Goal: Check status: Check status

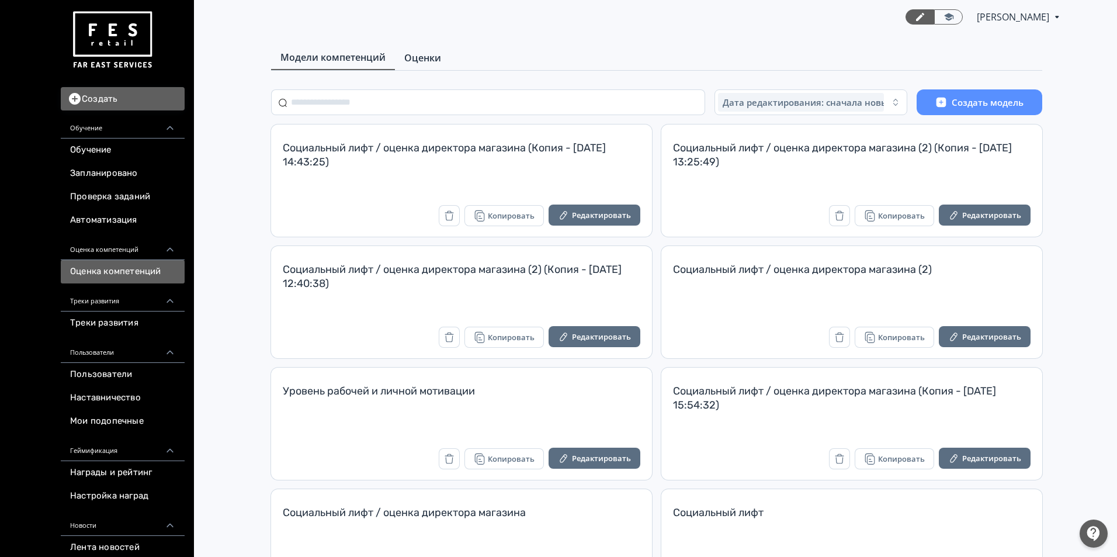
click at [414, 51] on span "Оценки" at bounding box center [422, 58] width 37 height 14
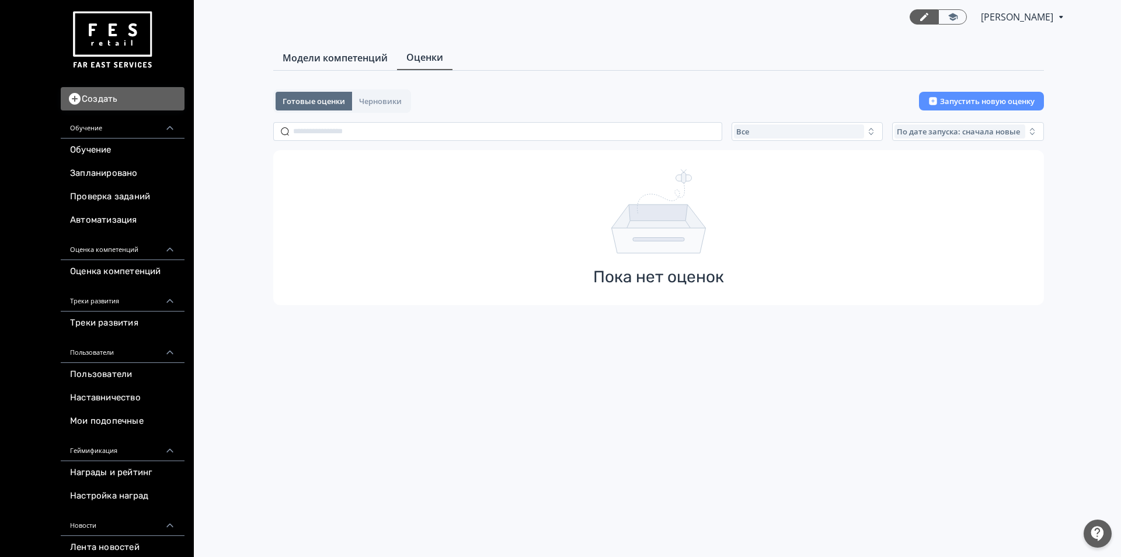
click at [366, 63] on span "Модели компетенций" at bounding box center [335, 58] width 105 height 14
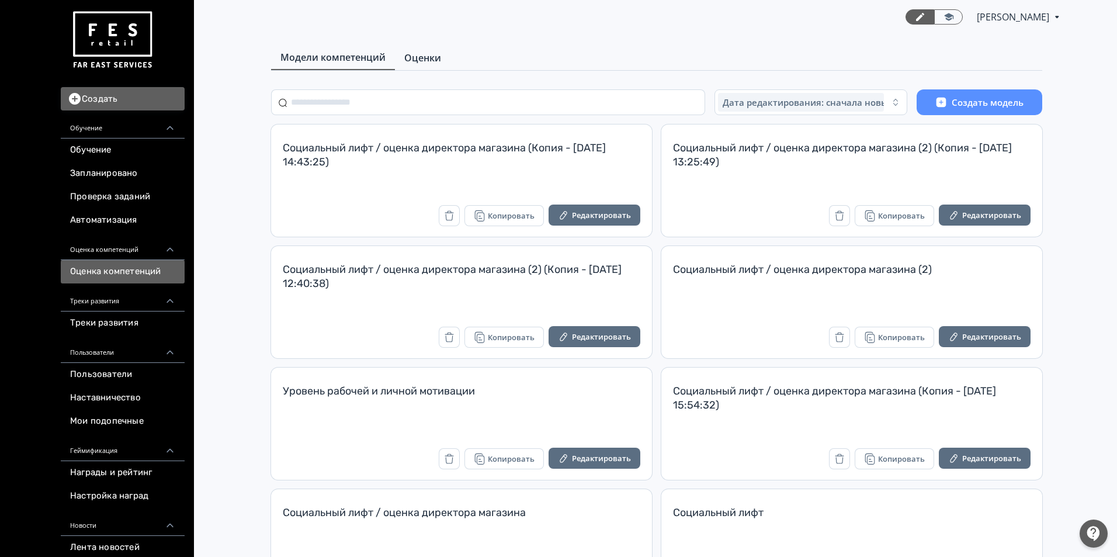
click at [436, 62] on span "Оценки" at bounding box center [422, 58] width 37 height 14
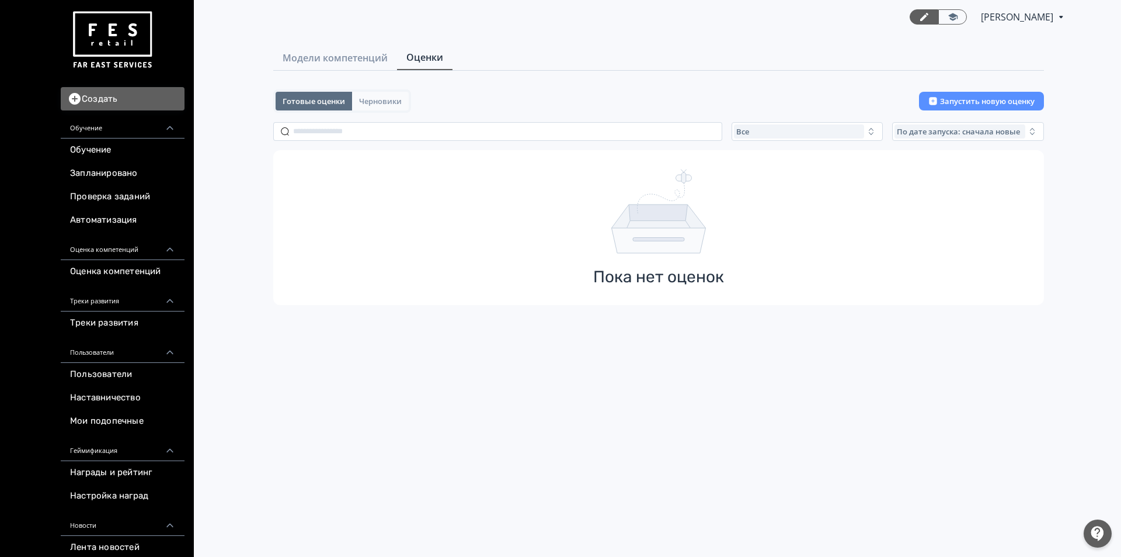
click at [395, 98] on span "Черновики" at bounding box center [380, 100] width 43 height 9
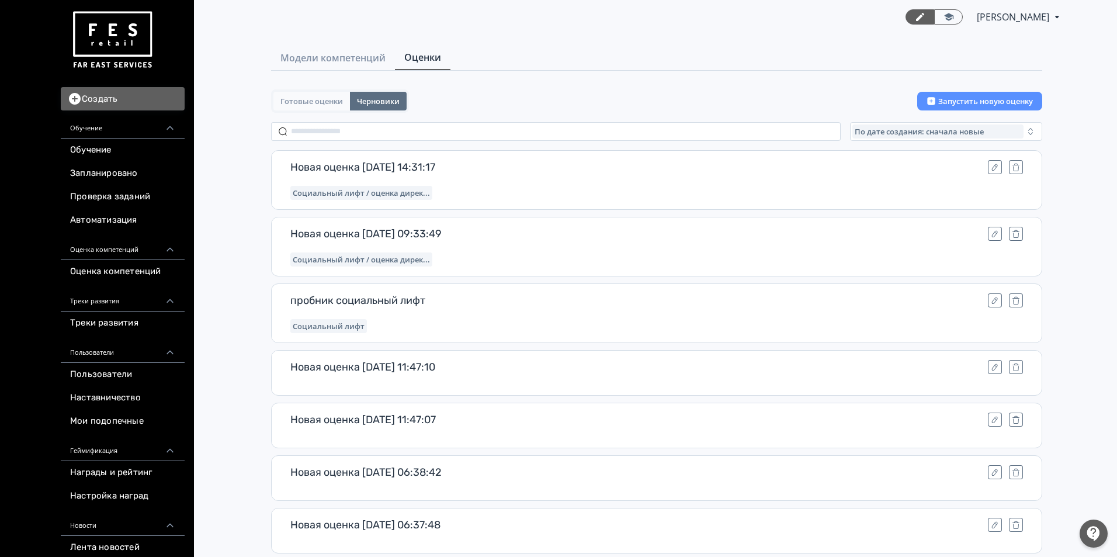
click at [322, 107] on button "Готовые оценки" at bounding box center [311, 101] width 77 height 19
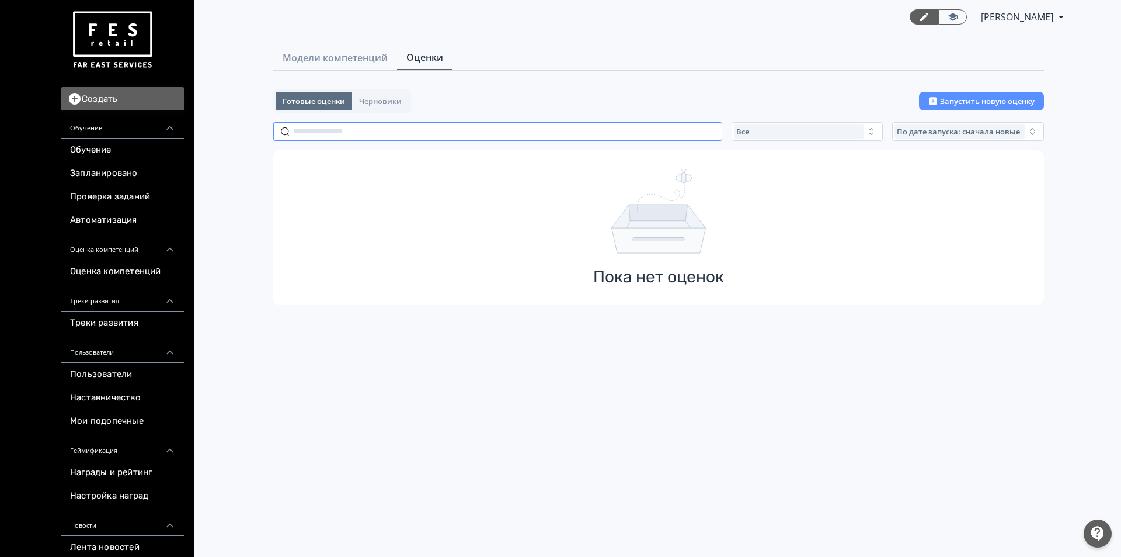
click at [366, 136] on input "text" at bounding box center [497, 131] width 449 height 19
paste input "**********"
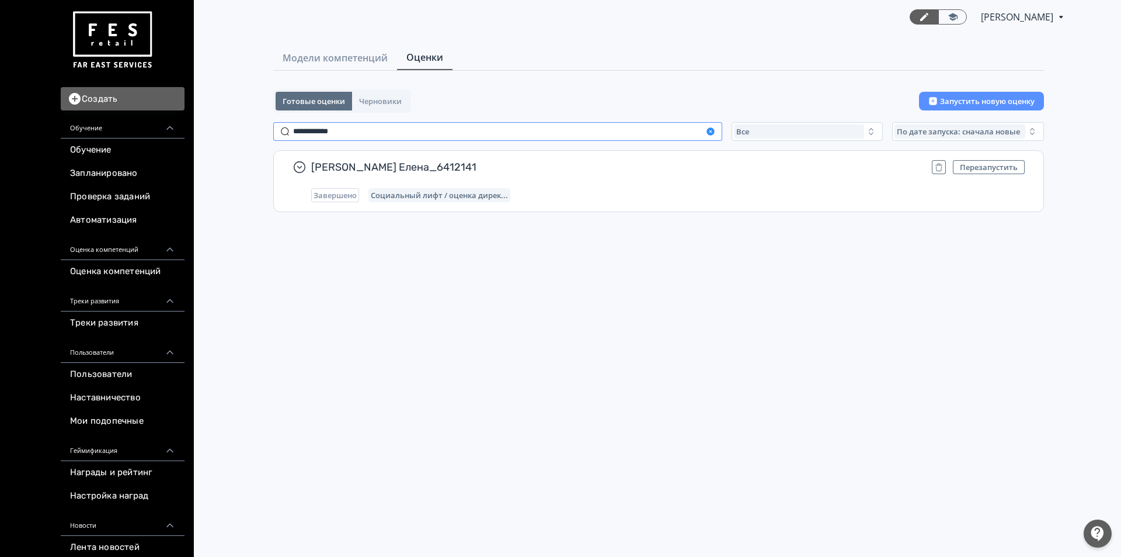
type input "**********"
click at [707, 129] on icon "button" at bounding box center [710, 131] width 9 height 9
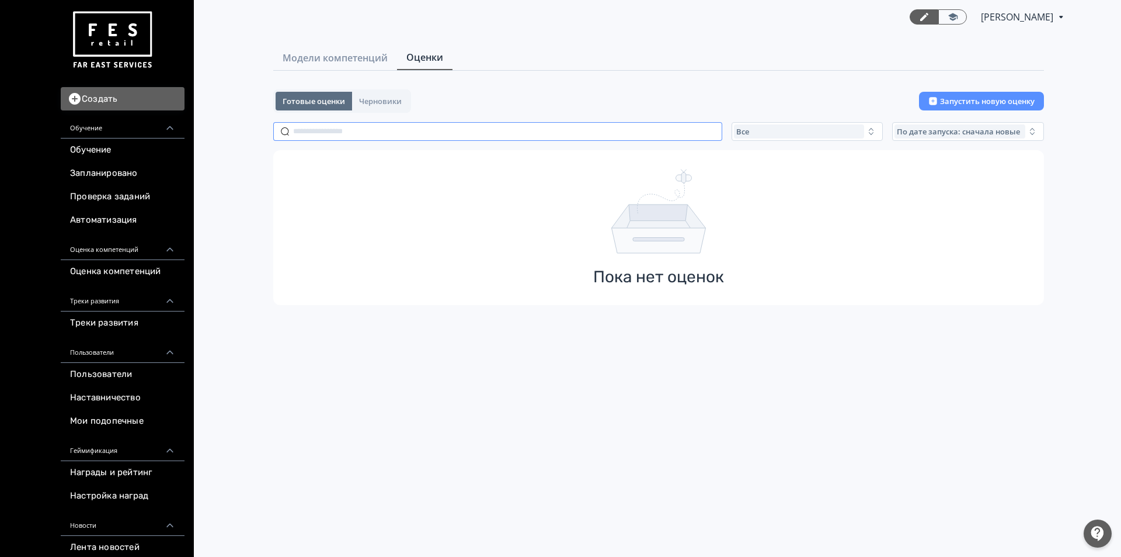
click at [332, 133] on input "text" at bounding box center [497, 131] width 449 height 19
paste input "**********"
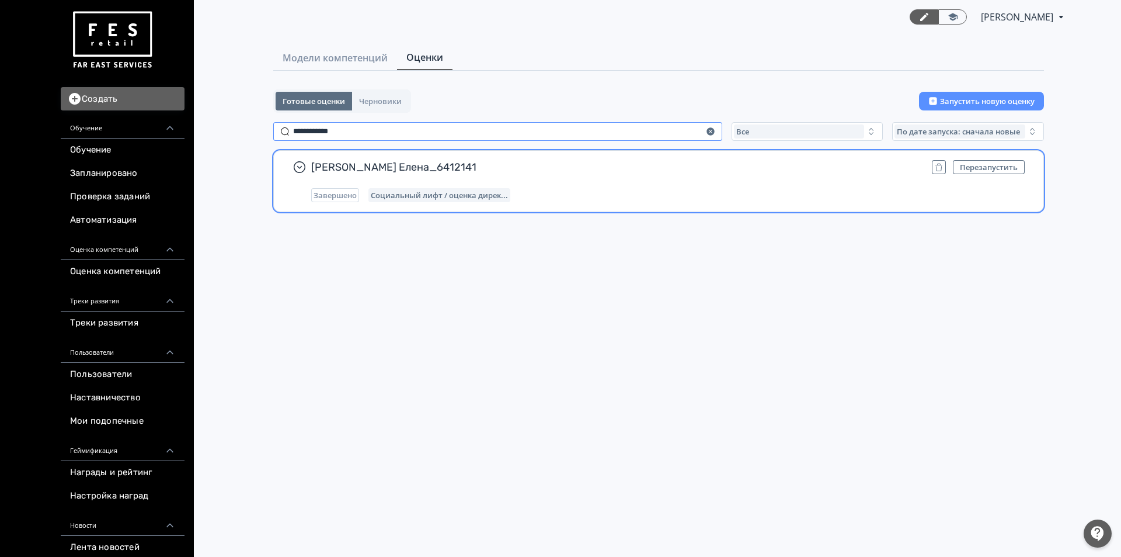
type input "**********"
click at [445, 168] on span "Жукова Елена_6412141" at bounding box center [616, 167] width 611 height 14
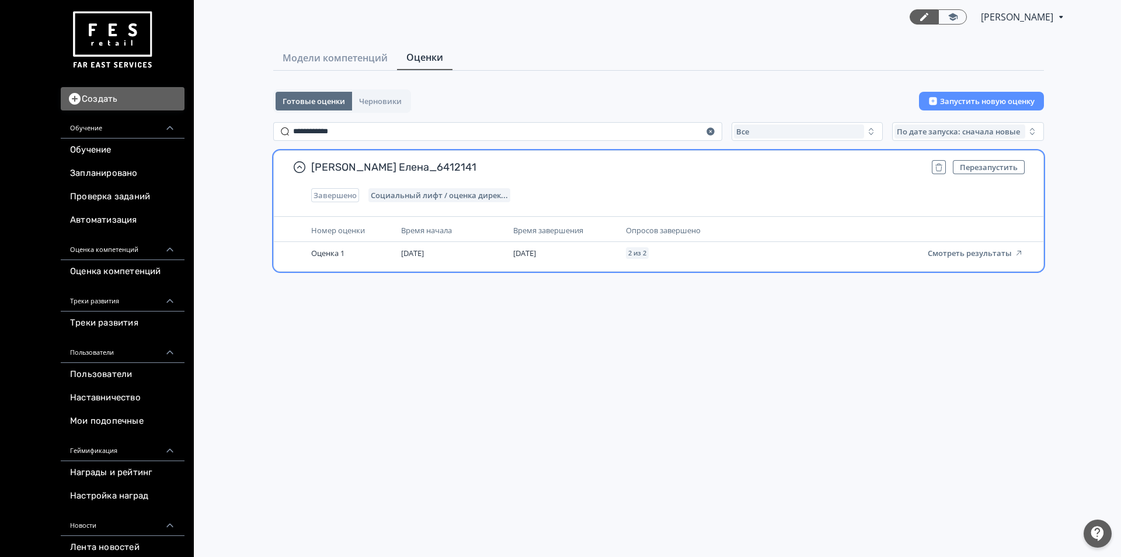
click at [477, 172] on span "Жукова Елена_6412141" at bounding box center [616, 167] width 611 height 14
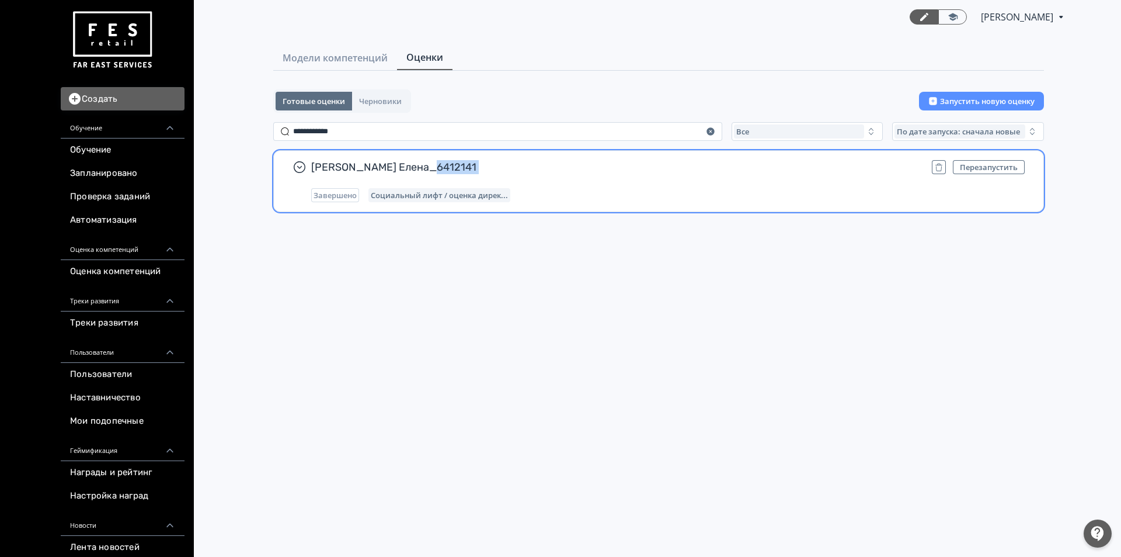
click at [476, 171] on span "Жукова Елена_6412141" at bounding box center [616, 167] width 611 height 14
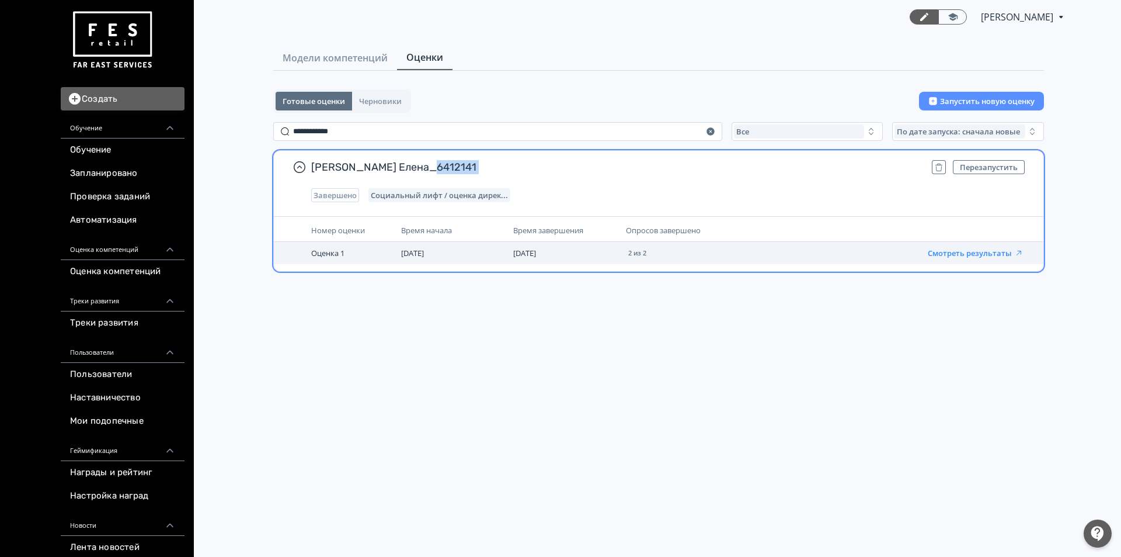
click at [950, 252] on button "Смотреть результаты" at bounding box center [976, 252] width 96 height 9
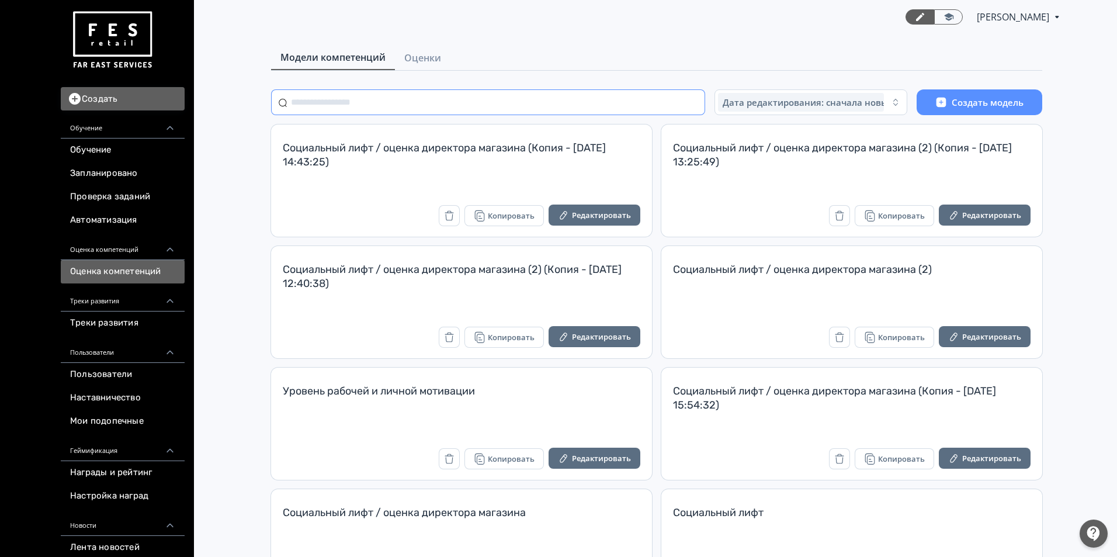
click at [502, 105] on input "text" at bounding box center [488, 102] width 434 height 26
click at [413, 60] on span "Оценки" at bounding box center [422, 58] width 37 height 14
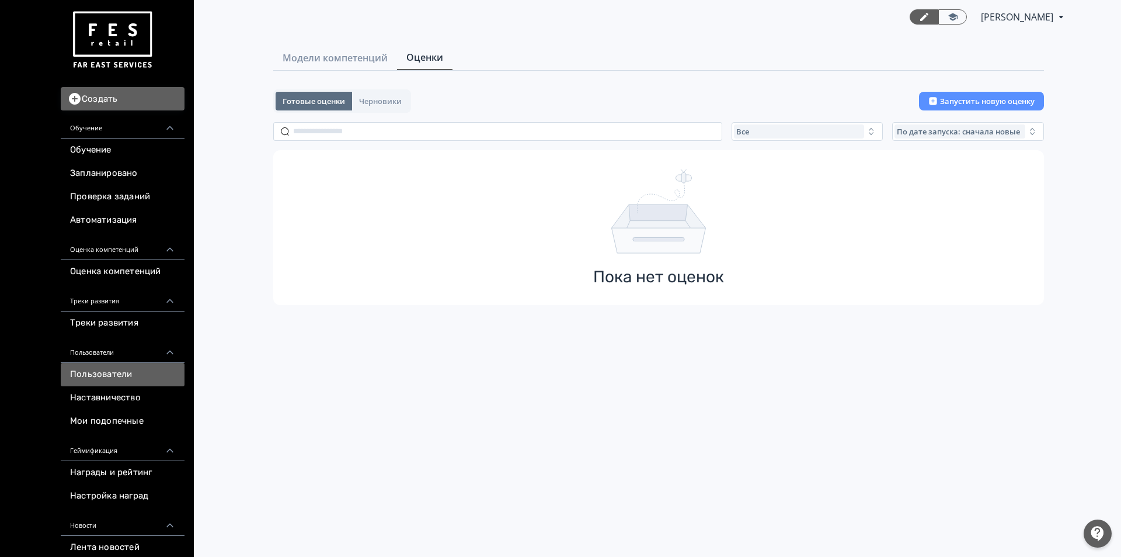
click at [124, 373] on link "Пользователи" at bounding box center [123, 374] width 124 height 23
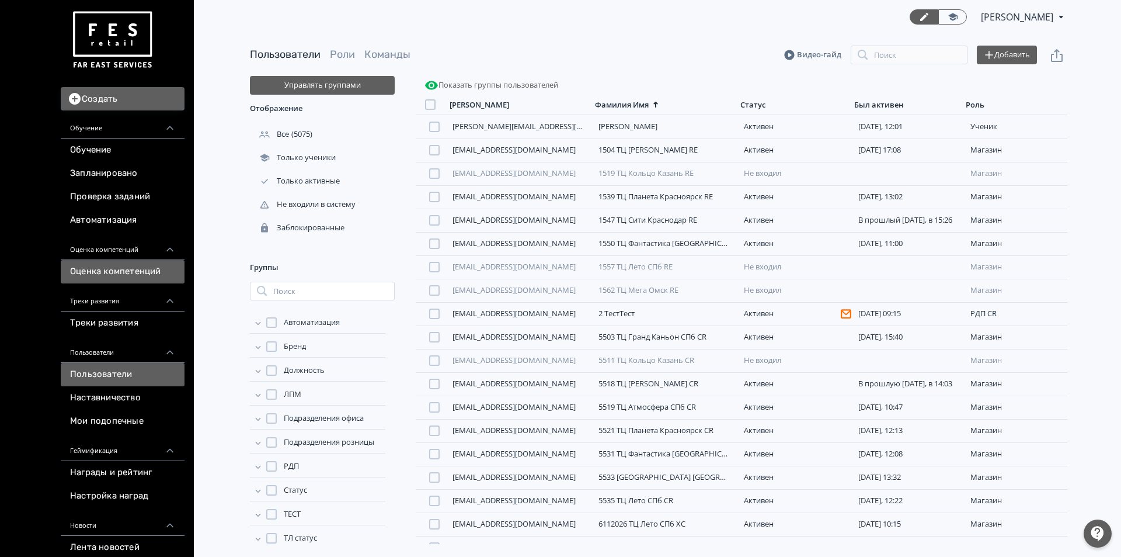
click at [116, 273] on link "Оценка компетенций" at bounding box center [123, 271] width 124 height 23
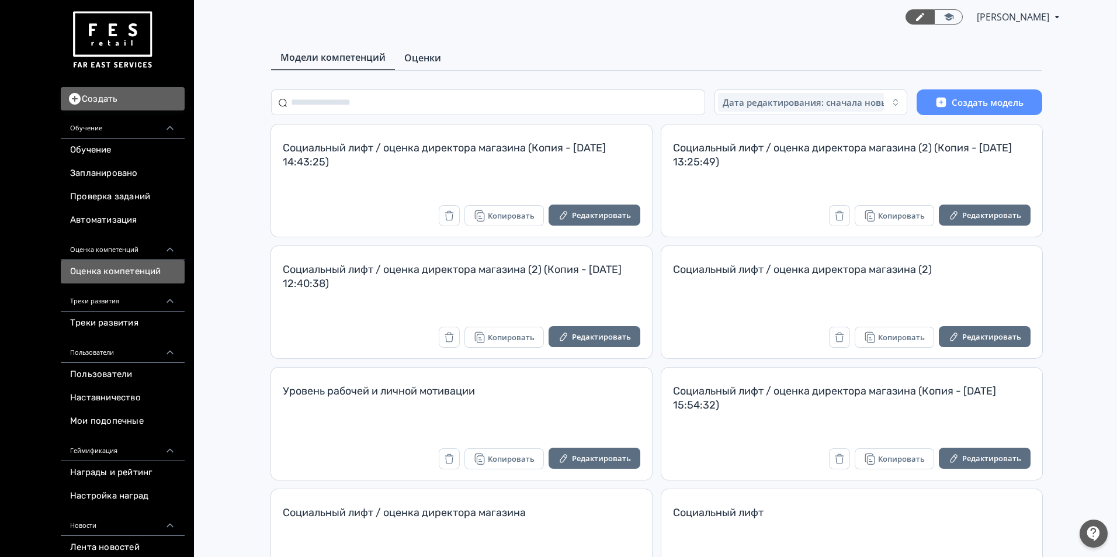
click at [428, 57] on span "Оценки" at bounding box center [422, 58] width 37 height 14
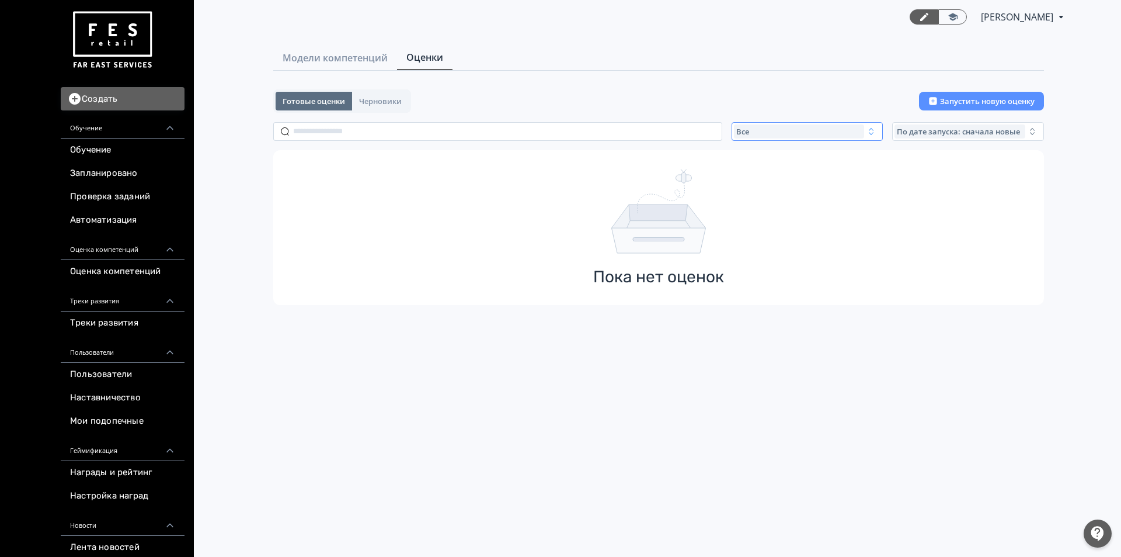
click at [857, 128] on div "Все" at bounding box center [799, 131] width 131 height 14
click at [819, 178] on button "Активные" at bounding box center [849, 179] width 204 height 21
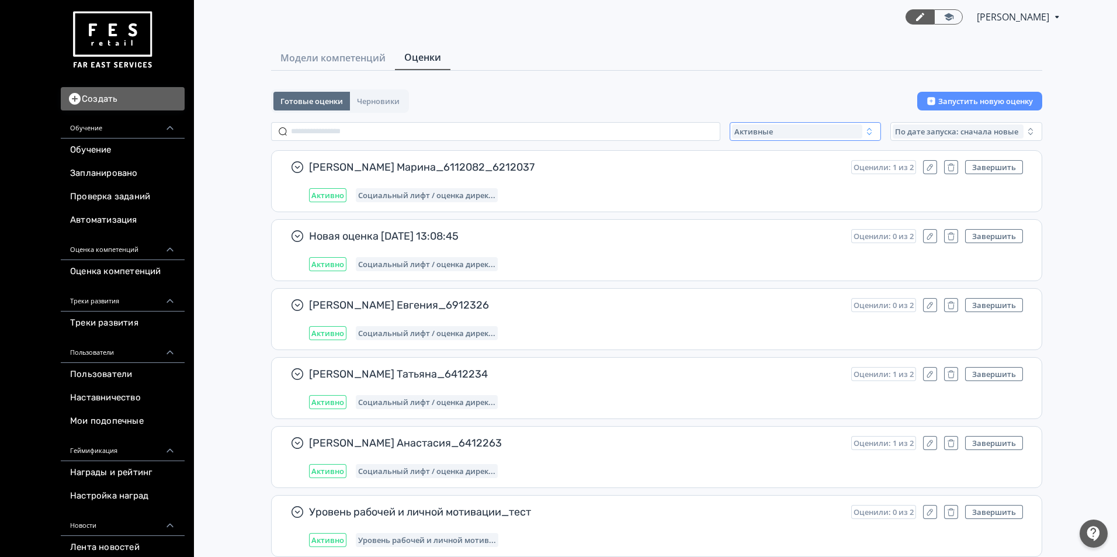
click at [802, 127] on div "Активные" at bounding box center [797, 131] width 131 height 14
click at [787, 201] on span "Завершенные" at bounding box center [775, 200] width 61 height 12
